Goal: Task Accomplishment & Management: Use online tool/utility

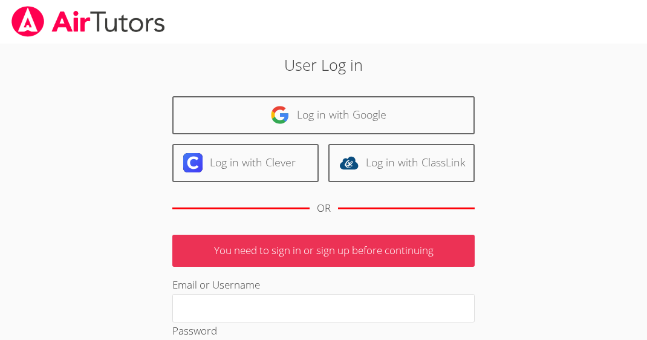
type input "geier.roxy@gmail.com"
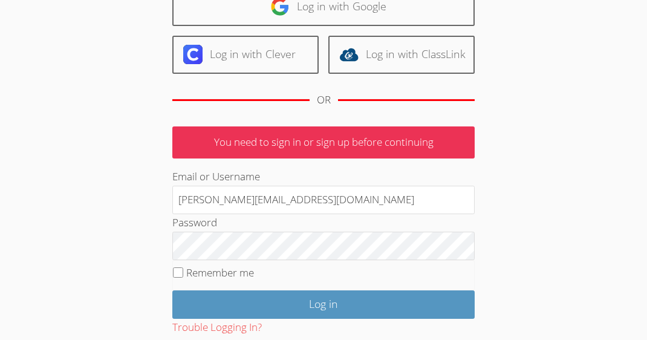
scroll to position [131, 0]
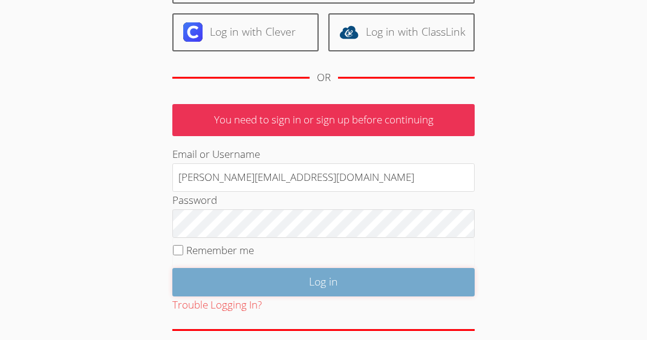
click at [272, 281] on input "Log in" at bounding box center [323, 282] width 303 height 28
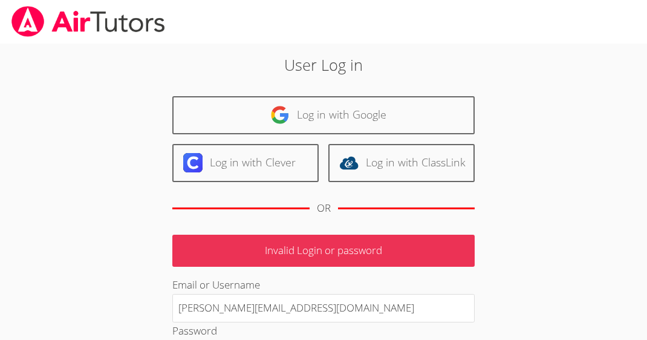
click at [537, 103] on div "User Log in Log in with Google Log in with Clever Log in with ClassLink OR Inva…" at bounding box center [324, 279] width 466 height 452
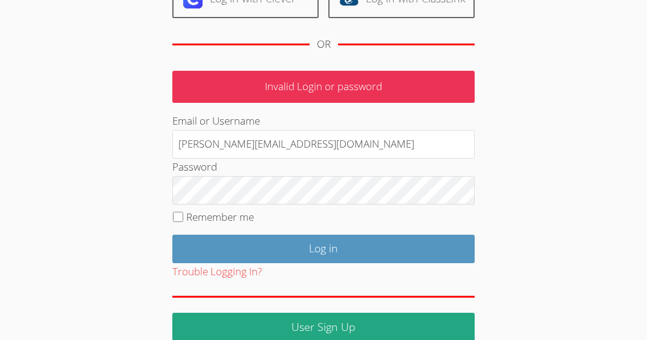
scroll to position [174, 0]
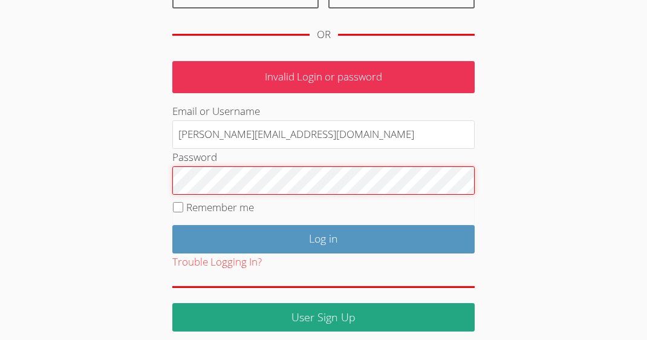
click at [172, 225] on input "Log in" at bounding box center [323, 239] width 303 height 28
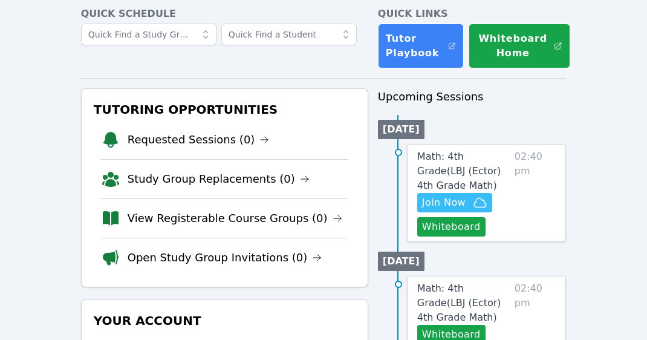
scroll to position [61, 0]
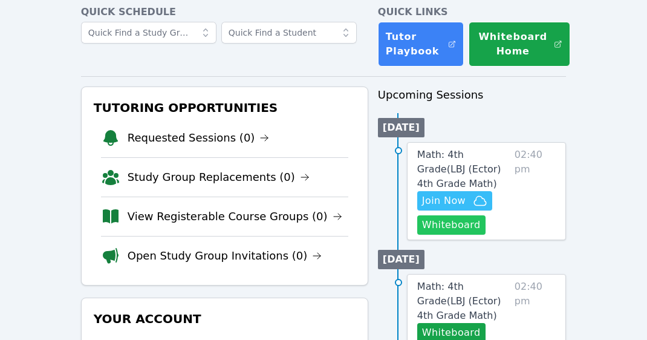
click at [453, 220] on button "Whiteboard" at bounding box center [451, 224] width 68 height 19
click at [458, 169] on span "Math: 4th Grade ( LBJ (Ector) 4th Grade Math )" at bounding box center [459, 169] width 84 height 41
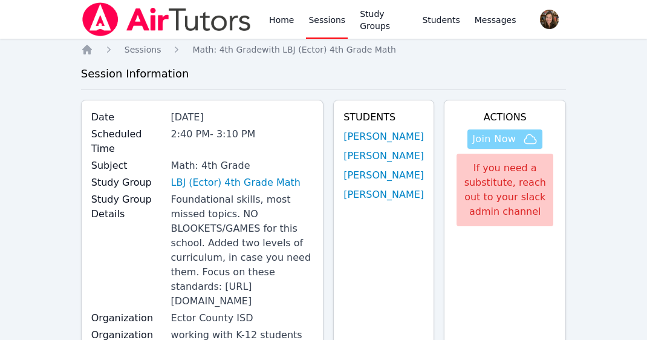
click at [525, 139] on icon "button" at bounding box center [531, 138] width 12 height 9
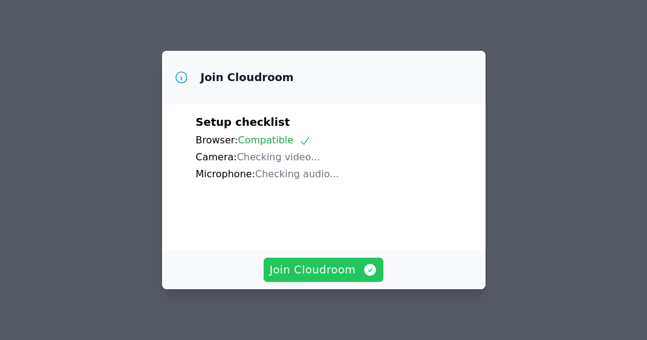
click at [329, 264] on span "Join Cloudroom" at bounding box center [324, 269] width 108 height 17
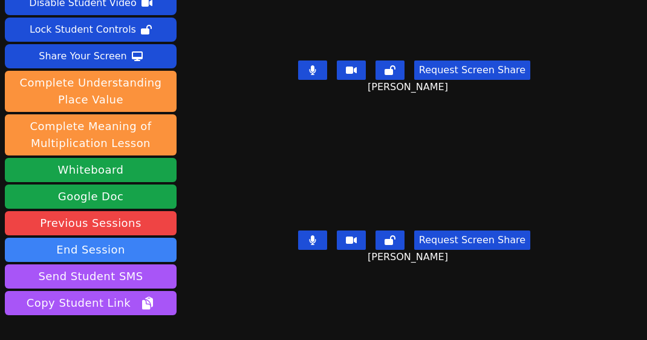
scroll to position [1, 0]
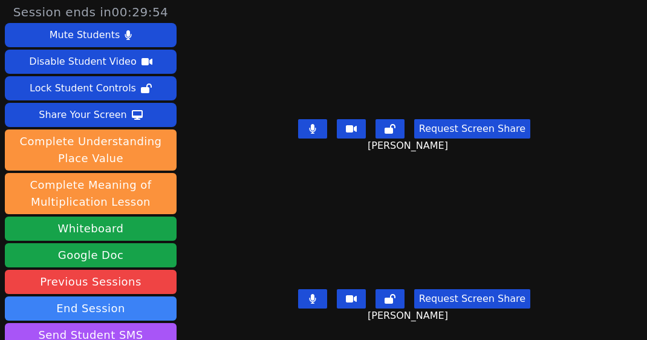
click at [316, 128] on icon at bounding box center [312, 129] width 7 height 10
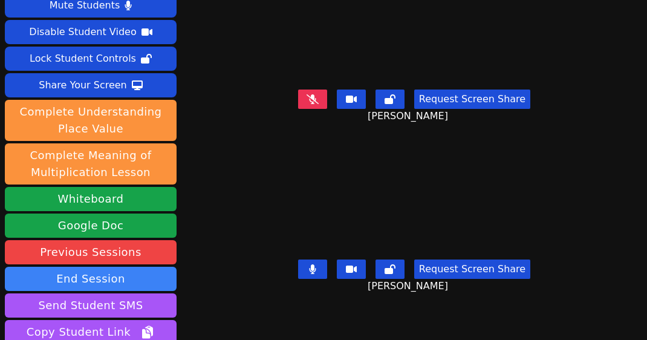
scroll to position [49, 0]
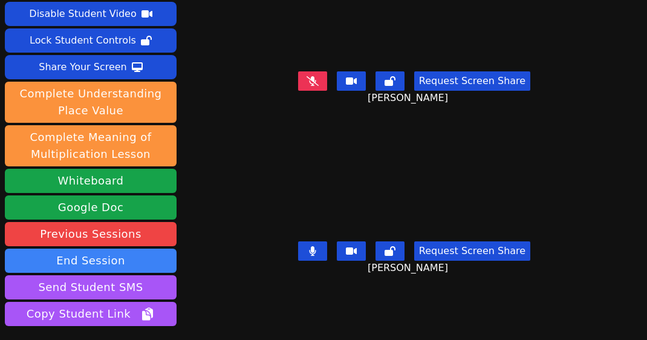
click at [316, 247] on icon at bounding box center [312, 251] width 7 height 10
click at [319, 79] on icon at bounding box center [313, 81] width 12 height 10
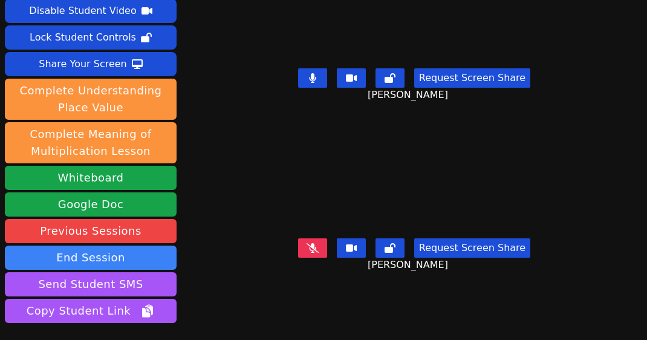
scroll to position [0, 0]
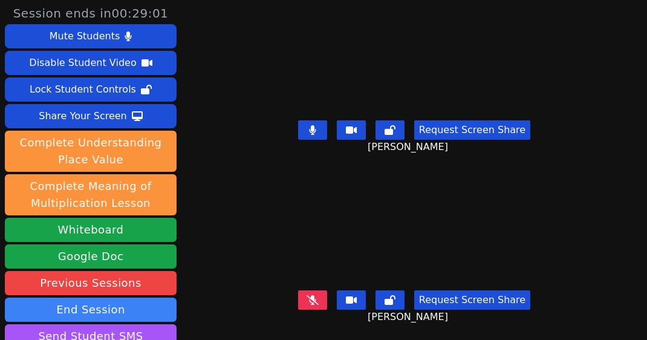
click at [318, 303] on icon at bounding box center [313, 300] width 12 height 10
click at [316, 134] on icon at bounding box center [312, 130] width 7 height 10
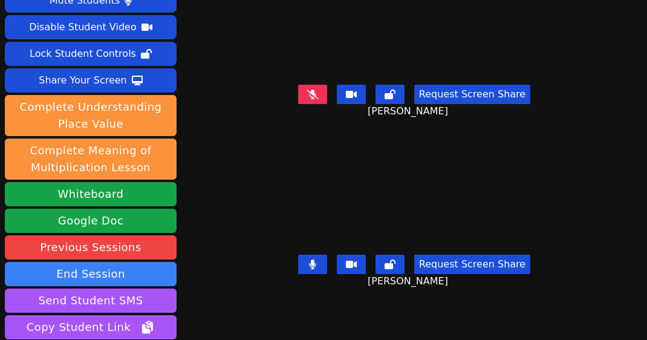
scroll to position [3, 0]
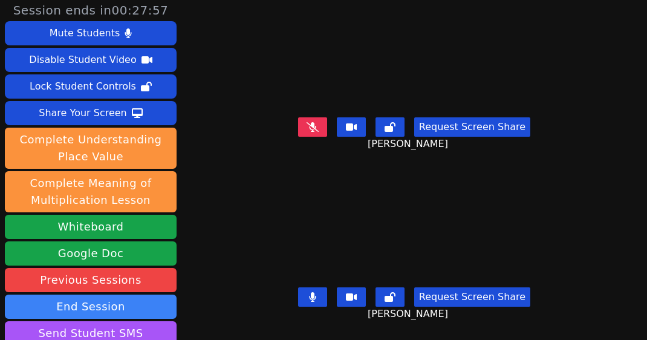
click at [319, 124] on icon at bounding box center [313, 127] width 12 height 10
click at [314, 296] on icon at bounding box center [312, 297] width 7 height 10
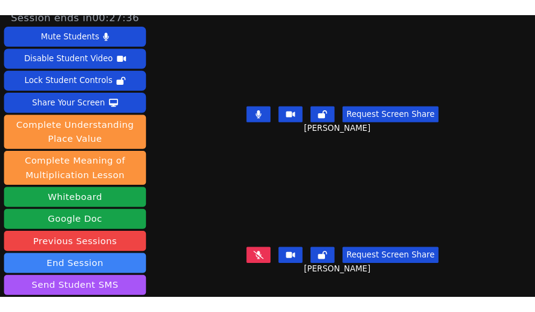
scroll to position [11, 0]
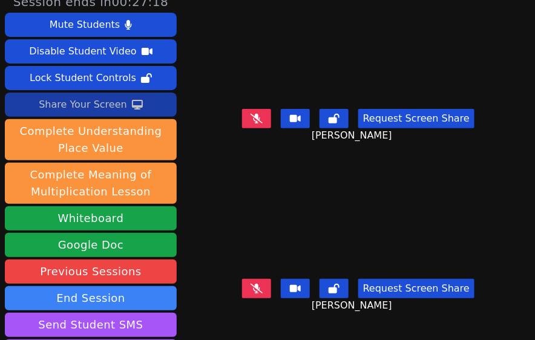
click at [100, 103] on div "Share Your Screen" at bounding box center [83, 104] width 88 height 19
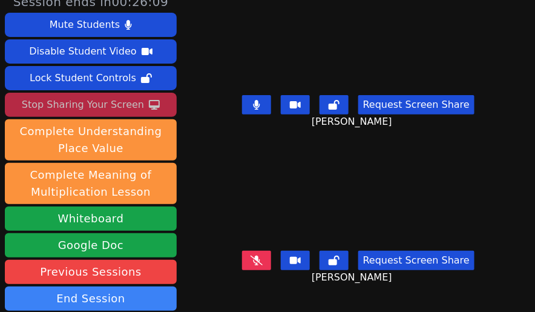
click at [260, 100] on icon at bounding box center [256, 105] width 7 height 10
click at [427, 179] on video at bounding box center [357, 199] width 169 height 96
click at [264, 252] on button at bounding box center [256, 259] width 29 height 19
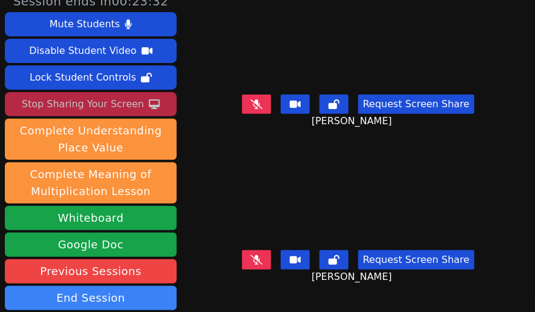
scroll to position [7, 0]
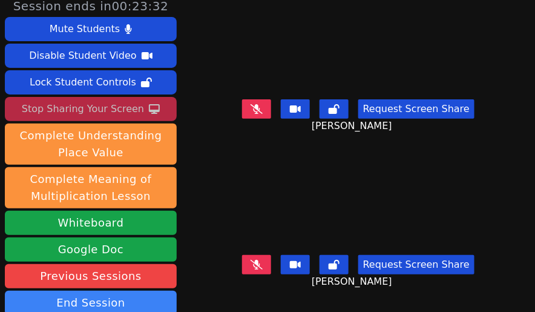
click at [257, 106] on icon at bounding box center [256, 109] width 12 height 10
click at [260, 110] on icon at bounding box center [256, 109] width 7 height 10
click at [260, 105] on icon at bounding box center [256, 109] width 7 height 10
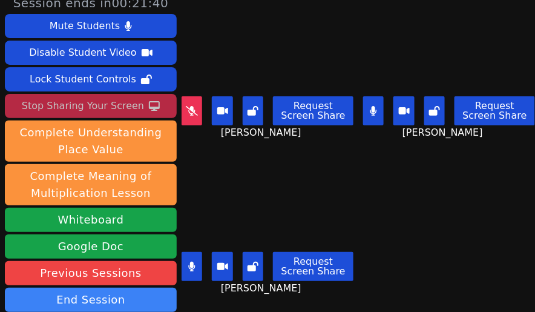
click at [191, 270] on icon at bounding box center [191, 266] width 7 height 10
click at [497, 170] on main "JAIDEN MOORE Request Screen Share JAIDEN MOORE EZRA SMITH Request Screen Share …" at bounding box center [358, 146] width 353 height 312
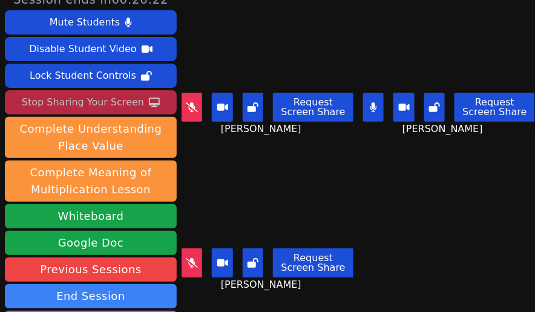
scroll to position [0, 0]
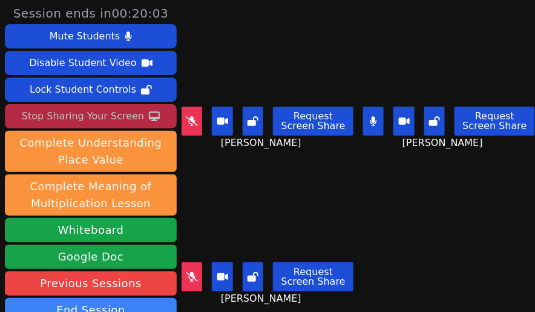
click at [230, 274] on button at bounding box center [222, 276] width 21 height 29
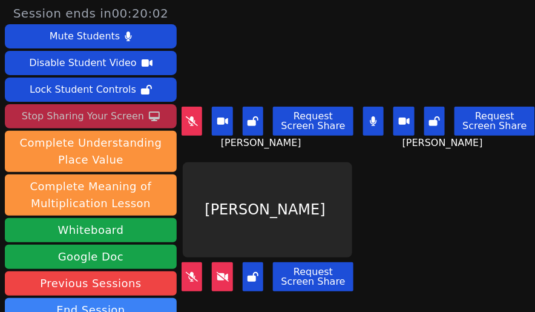
click at [248, 279] on button at bounding box center [253, 276] width 21 height 29
click at [292, 196] on div "YURIKO YANEZ" at bounding box center [267, 210] width 169 height 96
click at [191, 125] on icon at bounding box center [192, 121] width 7 height 10
click at [193, 123] on icon at bounding box center [192, 121] width 12 height 10
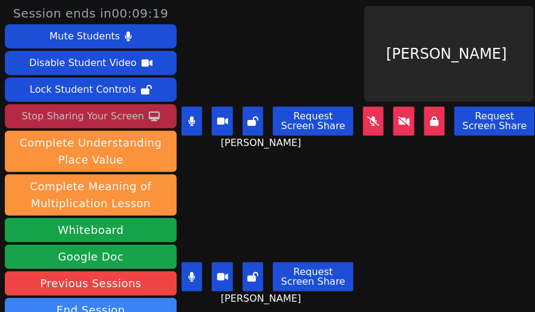
click at [188, 273] on button at bounding box center [192, 276] width 21 height 29
click at [189, 278] on icon at bounding box center [191, 277] width 7 height 10
click at [195, 128] on button at bounding box center [192, 120] width 21 height 29
click at [196, 271] on button at bounding box center [192, 276] width 21 height 29
click at [194, 274] on icon at bounding box center [191, 277] width 7 height 10
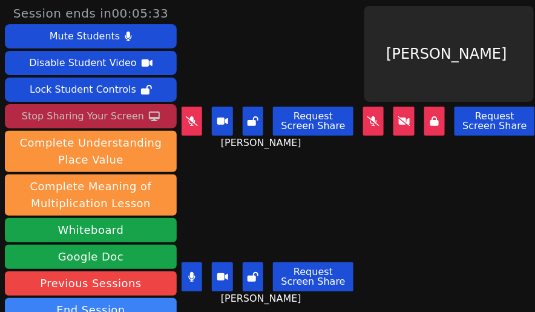
click at [194, 274] on icon at bounding box center [192, 277] width 7 height 10
click at [375, 183] on main "EZRA SMITH Request Screen Share EZRA SMITH YURIKO YANEZ Request Screen Share JA…" at bounding box center [358, 156] width 353 height 312
click at [388, 235] on main "EZRA SMITH Request Screen Share EZRA SMITH YURIKO YANEZ Request Screen Share JA…" at bounding box center [358, 156] width 353 height 312
click at [186, 126] on button at bounding box center [192, 120] width 21 height 29
click at [188, 273] on button at bounding box center [192, 276] width 21 height 29
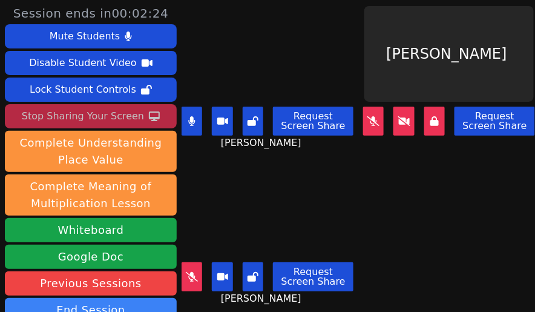
click at [194, 120] on icon at bounding box center [192, 121] width 7 height 10
click at [393, 215] on main "EZRA SMITH Request Screen Share EZRA SMITH YURIKO YANEZ Request Screen Share JA…" at bounding box center [358, 156] width 353 height 312
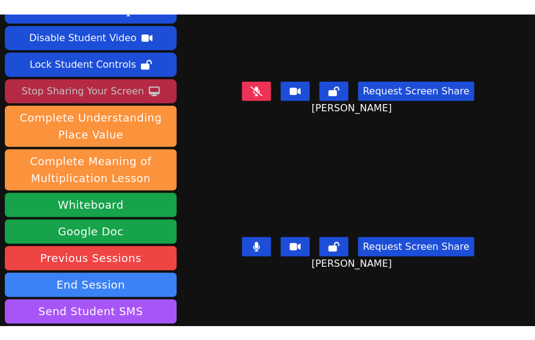
scroll to position [42, 0]
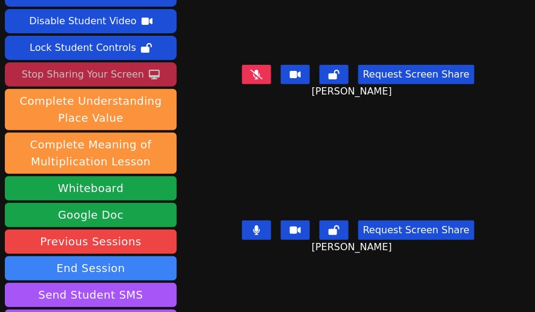
click at [266, 229] on button at bounding box center [256, 229] width 29 height 19
click at [223, 98] on div "Session ends in 00:00:19 Mute Students Disable Student Video Lock Student Contr…" at bounding box center [267, 114] width 535 height 312
click at [128, 77] on div "Stop Sharing Your Screen" at bounding box center [83, 74] width 122 height 19
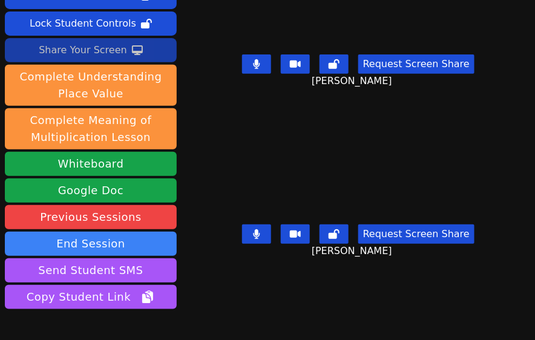
scroll to position [67, 0]
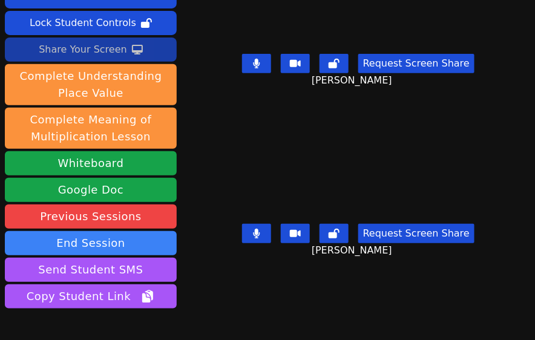
click at [260, 67] on icon at bounding box center [256, 64] width 7 height 10
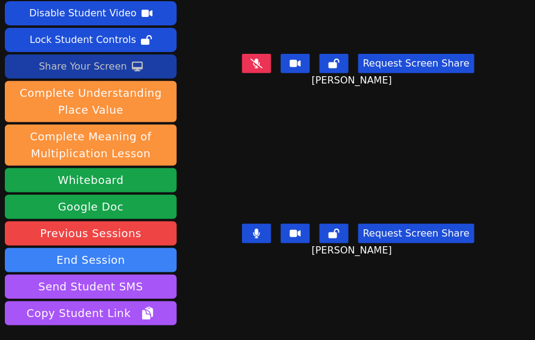
click at [264, 160] on video at bounding box center [358, 165] width 195 height 110
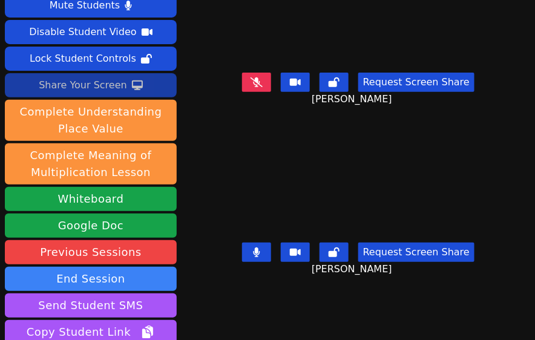
scroll to position [47, 0]
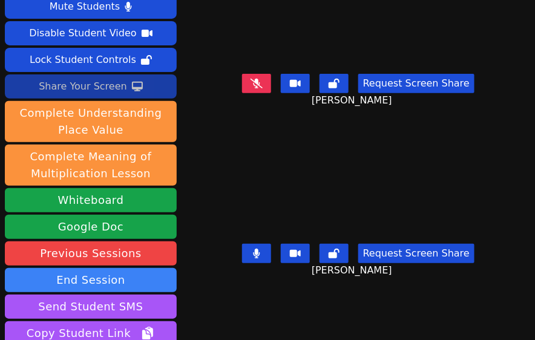
click at [348, 298] on div "Scheduled time is complete. Mute Students Disable Student Video Lock Student Co…" at bounding box center [267, 170] width 535 height 340
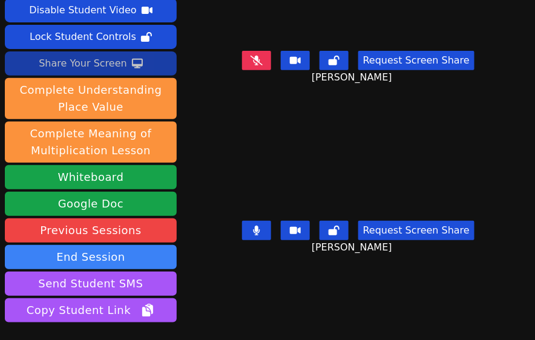
scroll to position [40, 0]
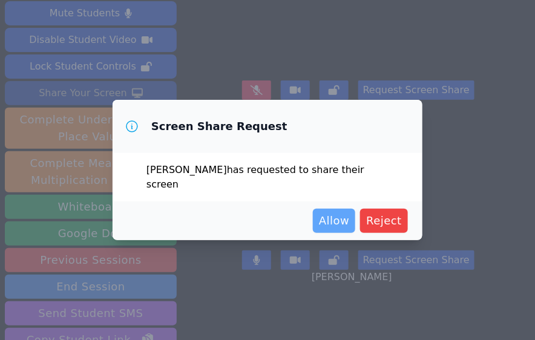
click at [347, 212] on span "Allow" at bounding box center [334, 220] width 30 height 17
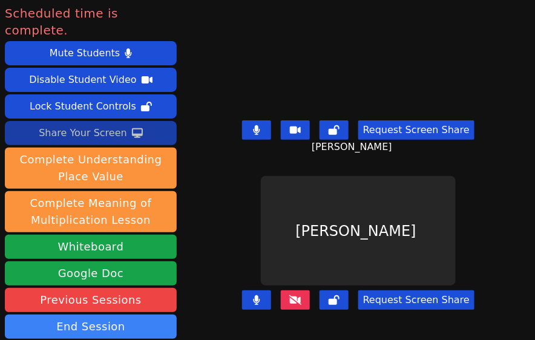
scroll to position [9, 0]
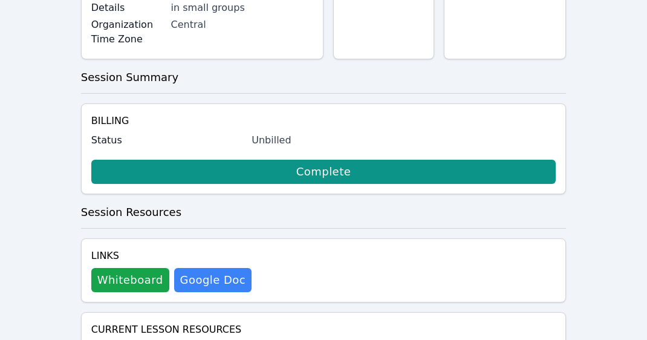
scroll to position [351, 0]
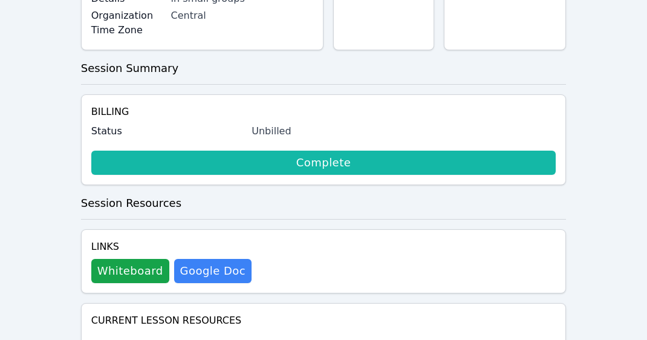
click at [279, 175] on link "Complete" at bounding box center [323, 163] width 465 height 24
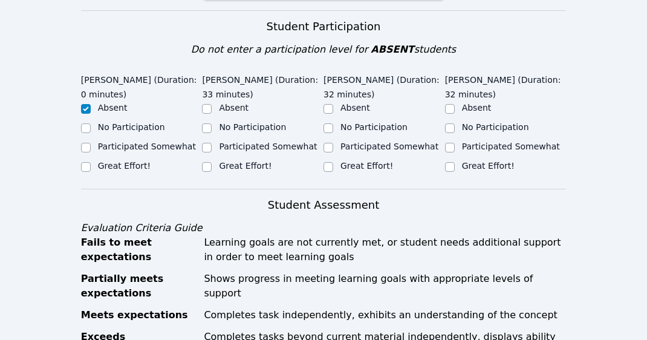
scroll to position [424, 0]
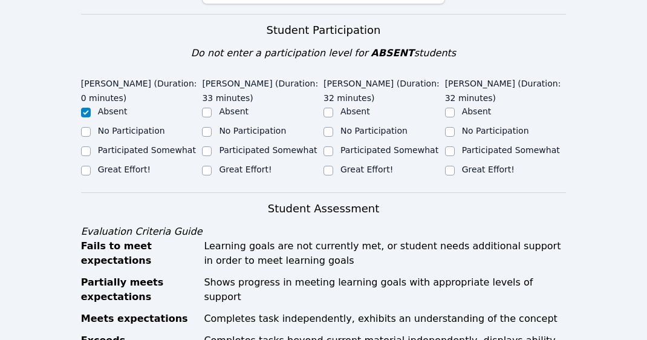
click at [476, 126] on label "No Participation" at bounding box center [495, 131] width 67 height 10
click at [455, 127] on input "No Participation" at bounding box center [450, 132] width 10 height 10
checkbox input "true"
click at [350, 165] on label "Great Effort!" at bounding box center [367, 170] width 53 height 10
click at [333, 166] on input "Great Effort!" at bounding box center [329, 171] width 10 height 10
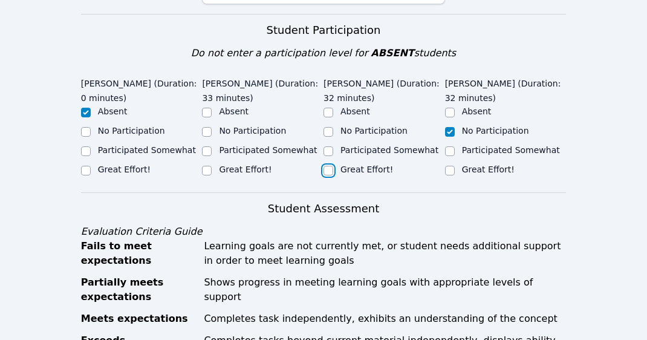
checkbox input "true"
click at [255, 165] on label "Great Effort!" at bounding box center [245, 170] width 53 height 10
click at [212, 166] on input "Great Effort!" at bounding box center [207, 171] width 10 height 10
checkbox input "true"
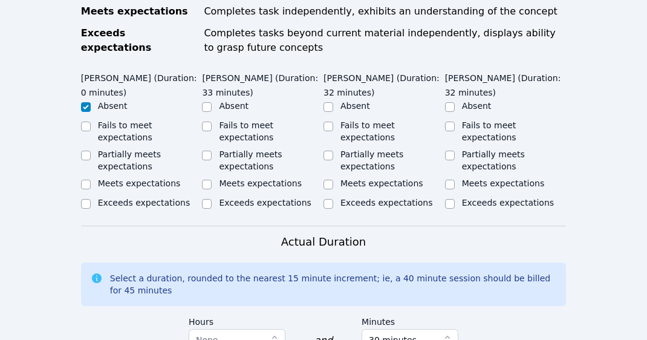
scroll to position [739, 0]
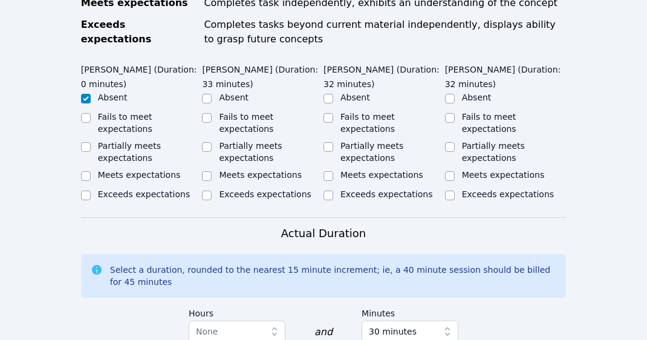
click at [258, 140] on div "Partially meets expectations" at bounding box center [271, 152] width 105 height 24
click at [354, 141] on label "Partially meets expectations" at bounding box center [372, 152] width 63 height 22
click at [333, 142] on input "Partially meets expectations" at bounding box center [329, 147] width 10 height 10
checkbox input "true"
click at [211, 142] on input "Partially meets expectations" at bounding box center [207, 147] width 10 height 10
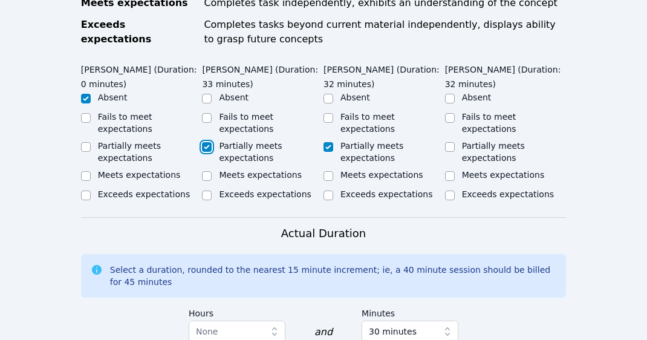
checkbox input "true"
click at [464, 112] on label "Fails to meet expectations" at bounding box center [489, 123] width 54 height 22
click at [455, 113] on input "Fails to meet expectations" at bounding box center [450, 118] width 10 height 10
checkbox input "true"
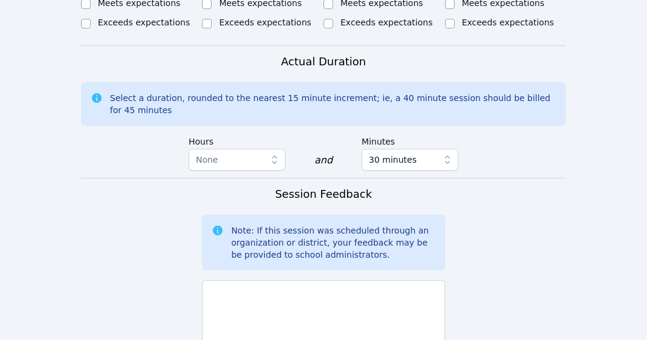
scroll to position [914, 0]
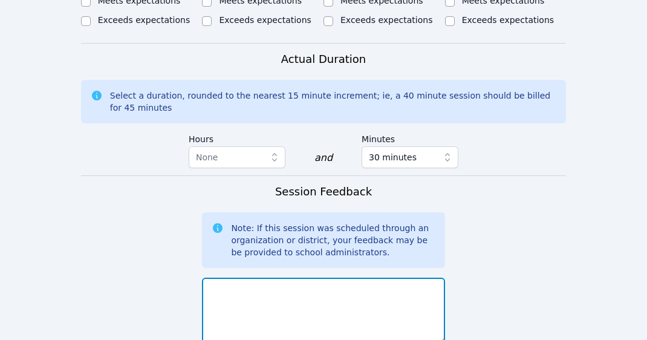
click at [306, 284] on textarea at bounding box center [323, 310] width 243 height 65
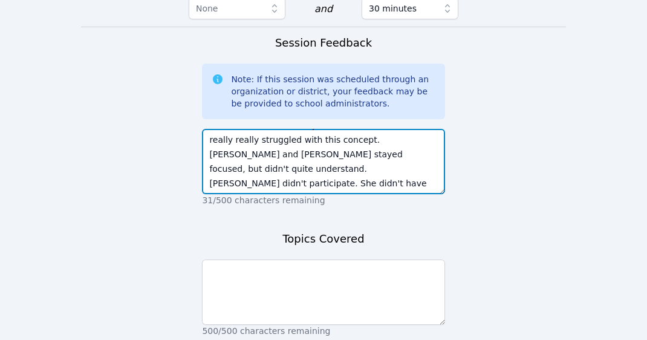
scroll to position [1069, 0]
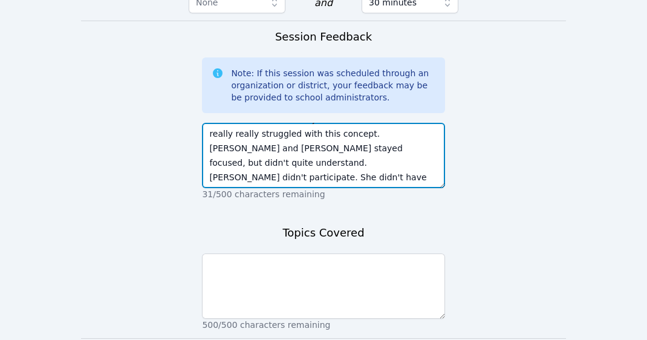
type textarea "Today we worked on the idea that a number in the tens place is ten times more t…"
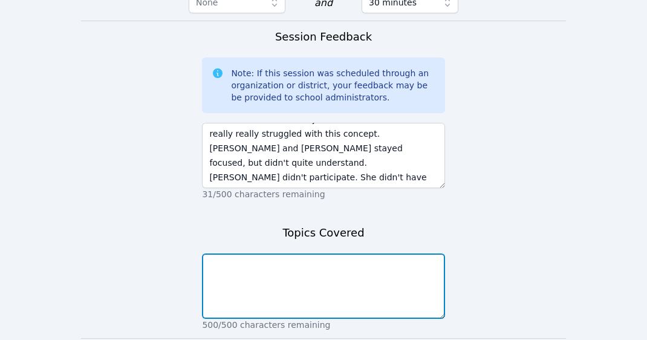
click at [272, 256] on textarea at bounding box center [323, 286] width 243 height 65
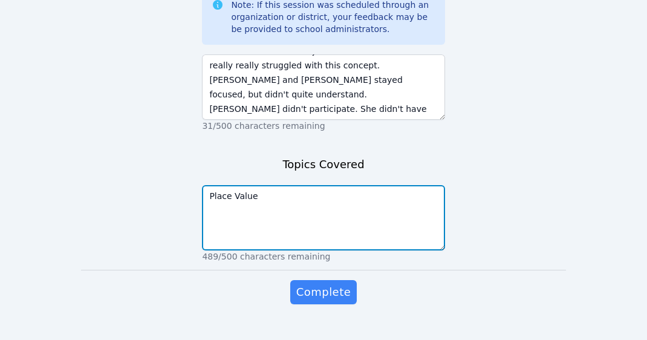
scroll to position [1144, 0]
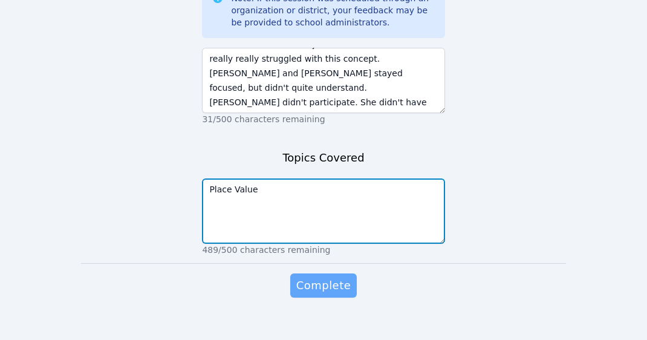
type textarea "Place Value"
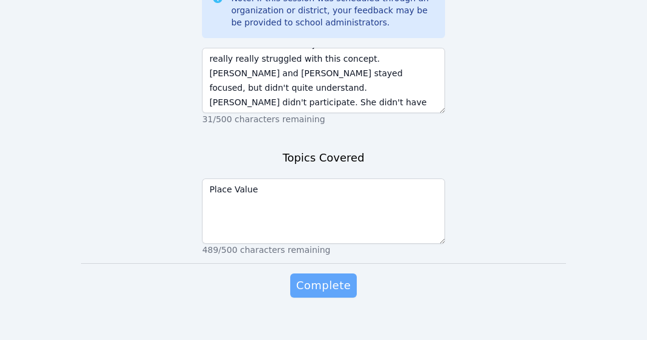
click at [333, 277] on span "Complete" at bounding box center [323, 285] width 54 height 17
